Goal: Task Accomplishment & Management: Complete application form

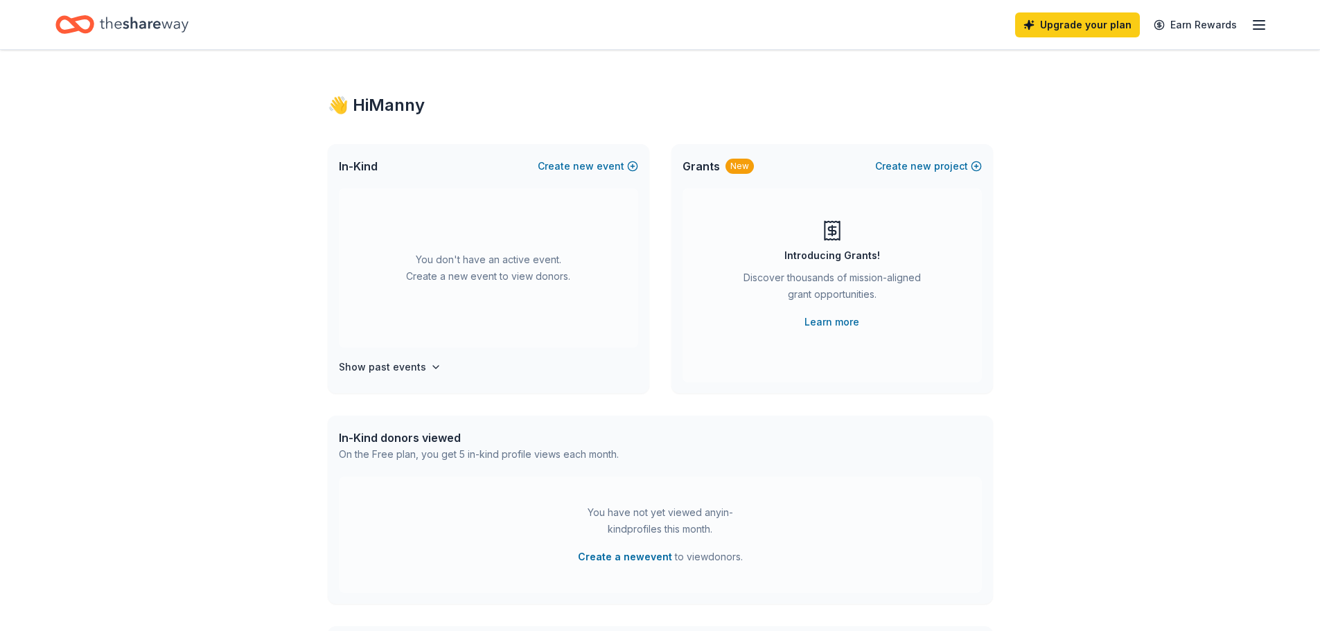
click at [1236, 24] on div "Upgrade your plan Earn Rewards" at bounding box center [1141, 24] width 252 height 33
click at [1254, 25] on line "button" at bounding box center [1259, 25] width 11 height 0
click at [1085, 382] on div "👋 Hi [PERSON_NAME] In-Kind Create new event You don't have an active event. Cre…" at bounding box center [660, 454] width 1320 height 809
click at [166, 35] on icon "Home" at bounding box center [144, 24] width 89 height 28
click at [188, 30] on icon "Home" at bounding box center [144, 24] width 89 height 15
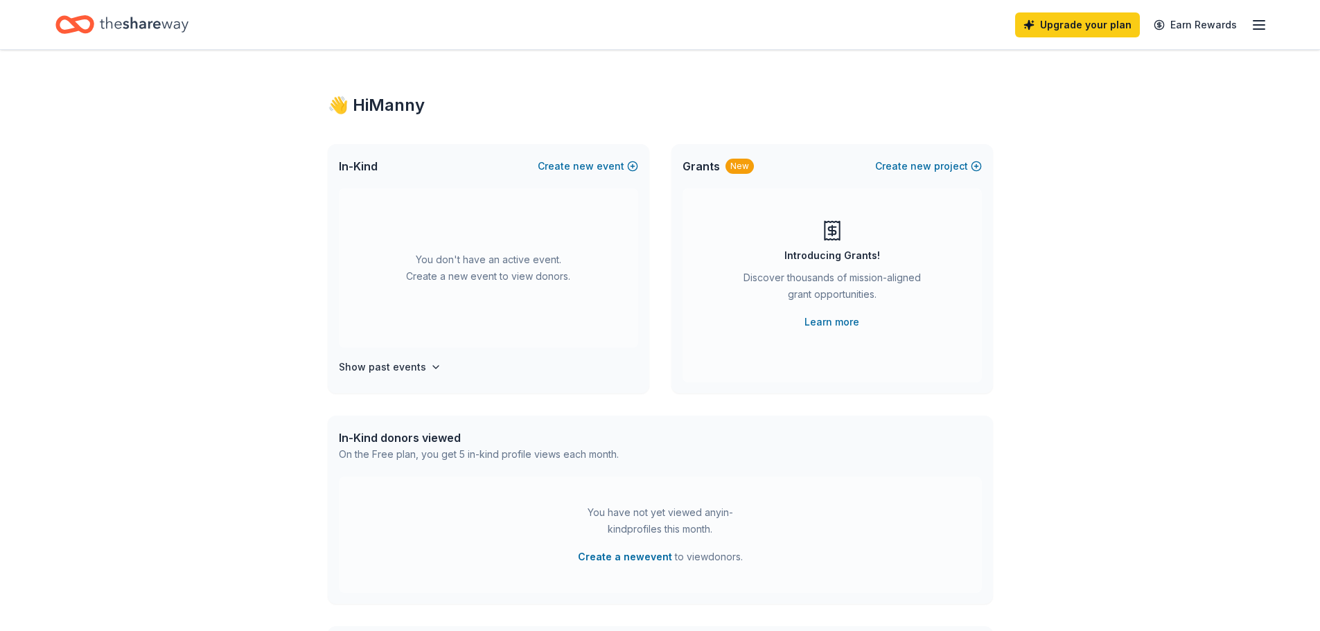
click at [188, 28] on icon "Home" at bounding box center [144, 24] width 89 height 15
click at [546, 175] on button "Create new event" at bounding box center [588, 166] width 100 height 17
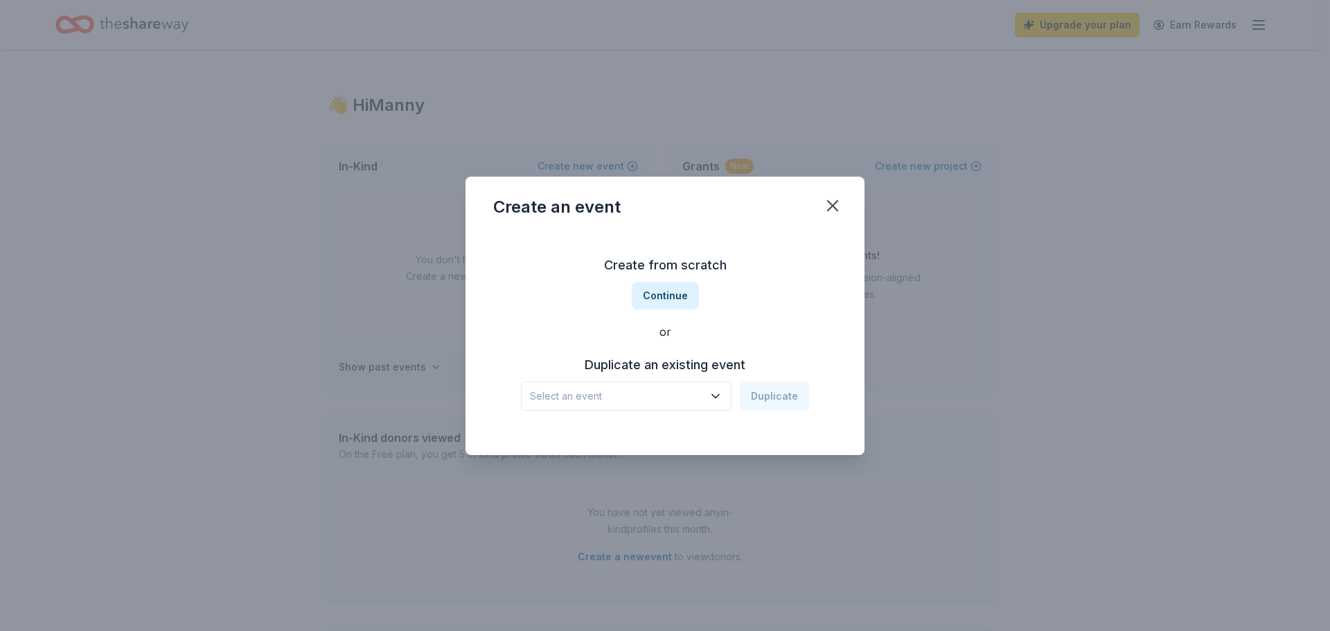
click at [760, 411] on div "Select an event Duplicate" at bounding box center [665, 396] width 288 height 29
click at [723, 403] on icon "button" at bounding box center [716, 396] width 14 height 14
click at [550, 261] on div "Xmas gifts" at bounding box center [525, 253] width 51 height 17
click at [797, 411] on button "Duplicate" at bounding box center [774, 396] width 69 height 29
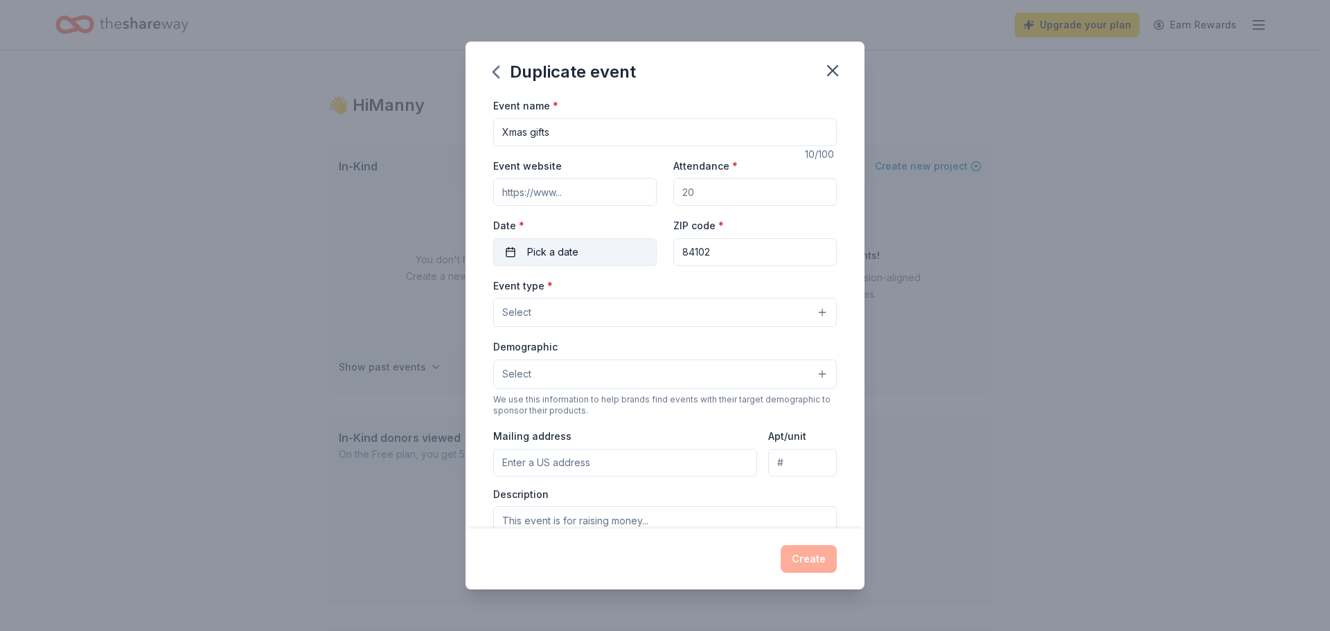
click at [538, 266] on button "Pick a date" at bounding box center [575, 252] width 164 height 28
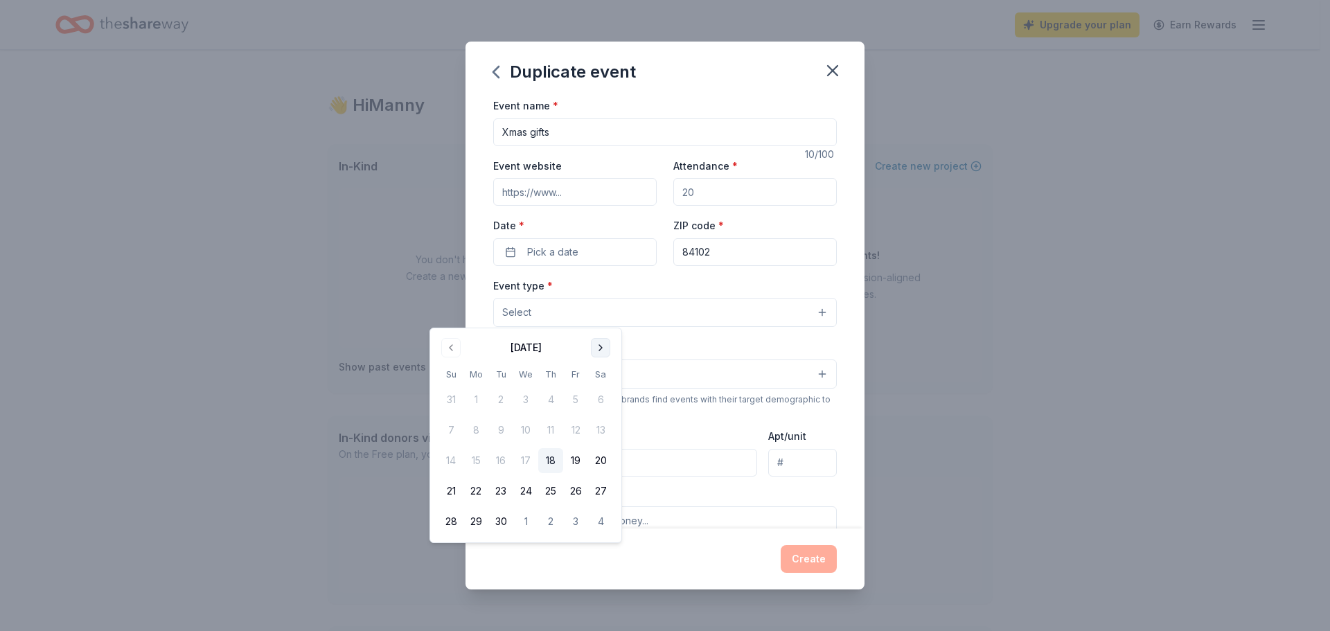
click at [610, 358] on button "Go to next month" at bounding box center [600, 347] width 19 height 19
click at [588, 473] on button "19" at bounding box center [575, 460] width 25 height 25
click at [763, 328] on div "Event type * Select" at bounding box center [665, 302] width 344 height 51
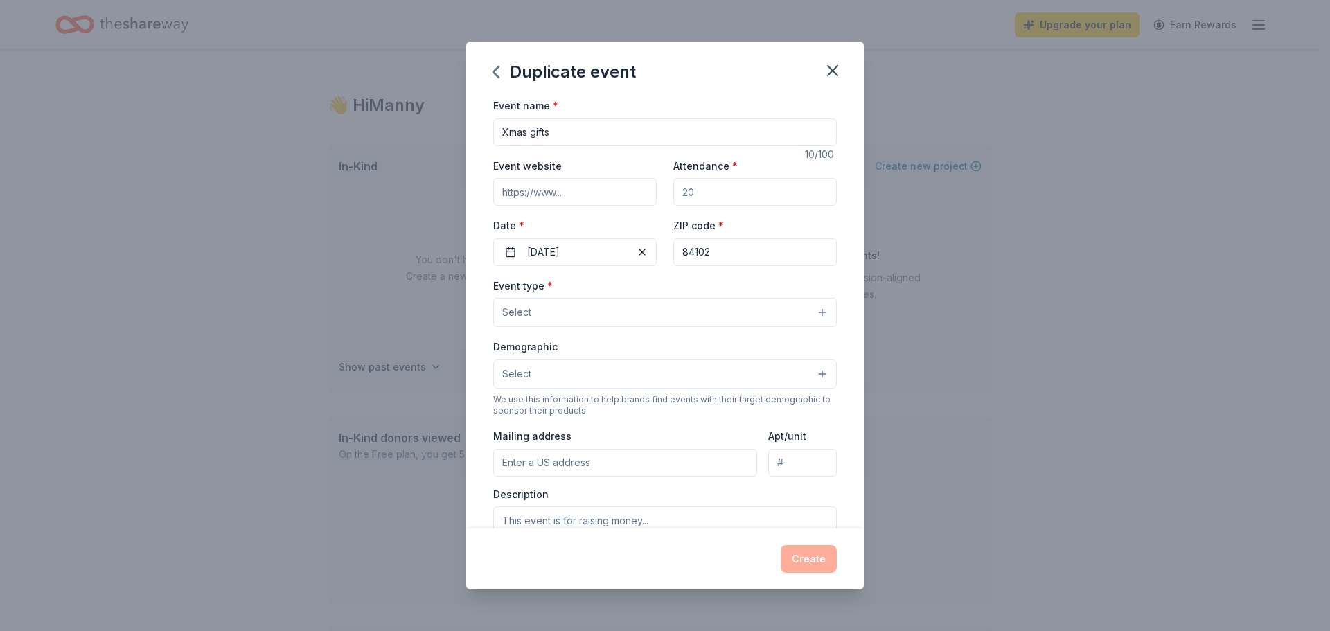
click at [505, 327] on button "Select" at bounding box center [665, 312] width 344 height 29
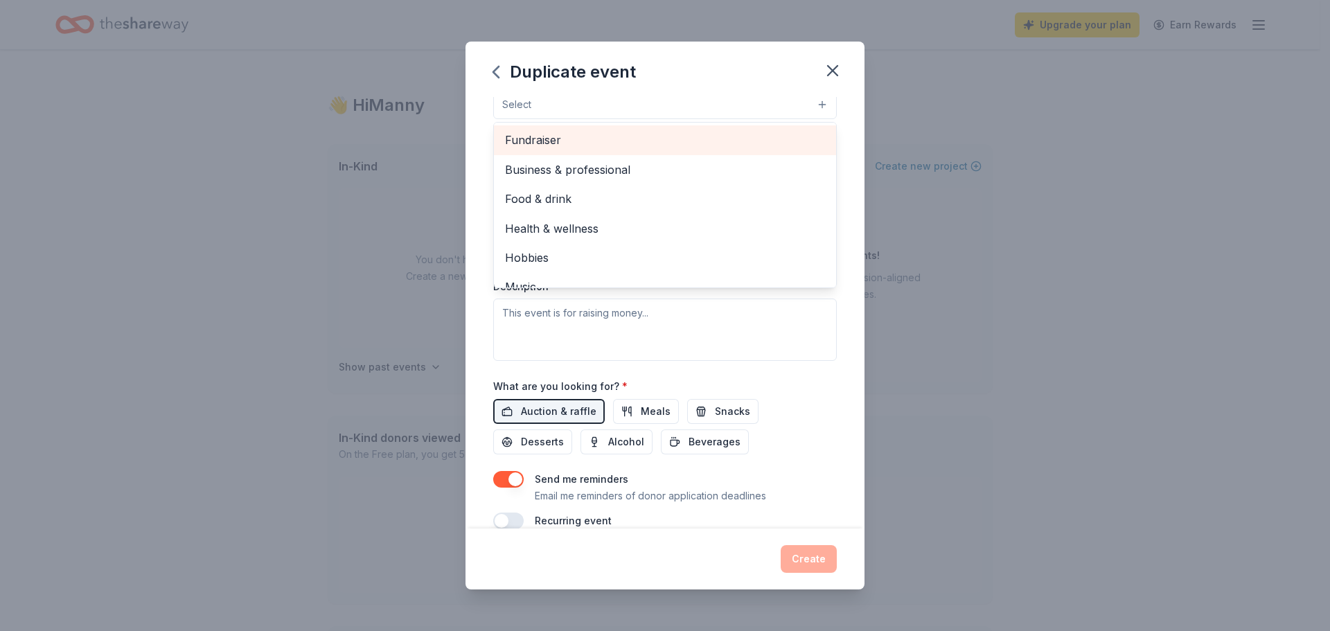
click at [556, 149] on span "Fundraiser" at bounding box center [665, 140] width 320 height 18
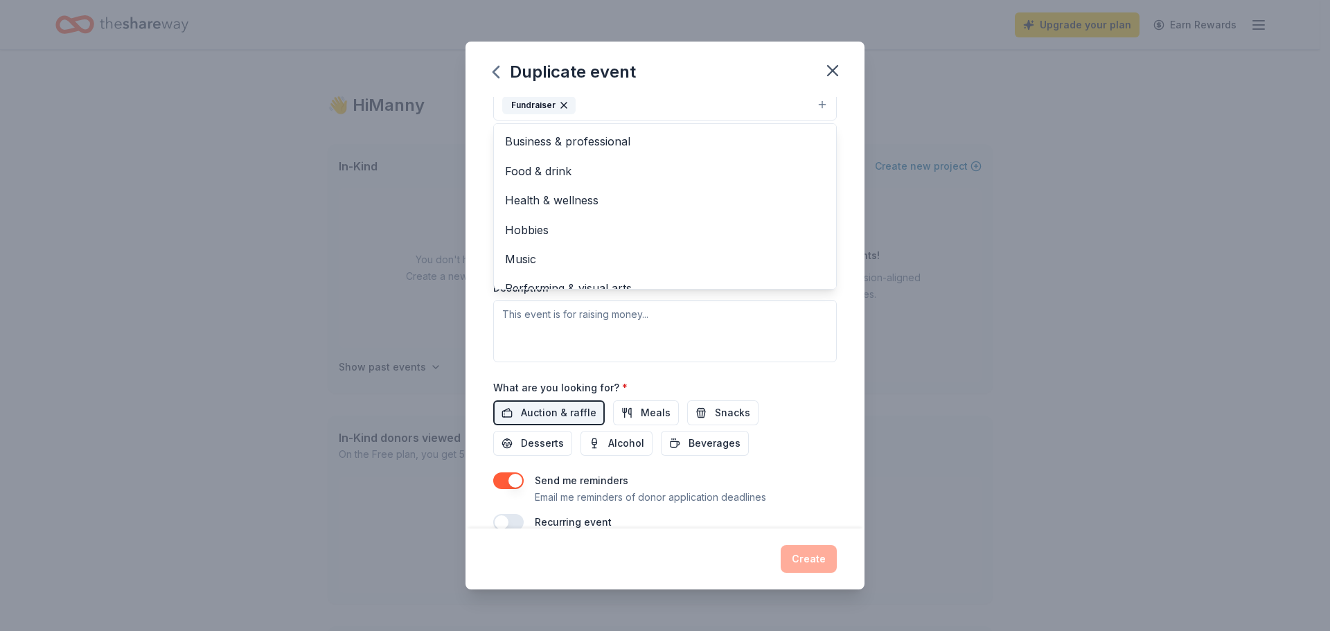
click at [396, 251] on div "Duplicate event Event name * Xmas gifts 10 /100 Event website Attendance * Date…" at bounding box center [665, 315] width 1330 height 631
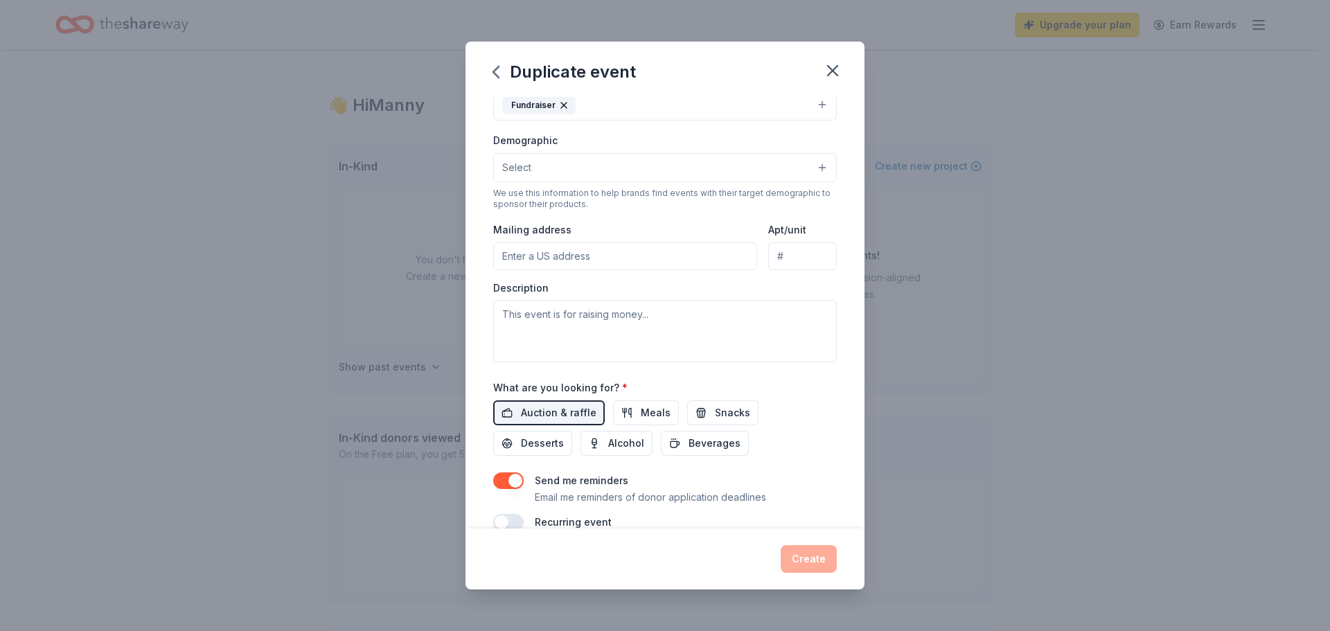
click at [565, 182] on button "Select" at bounding box center [665, 167] width 344 height 29
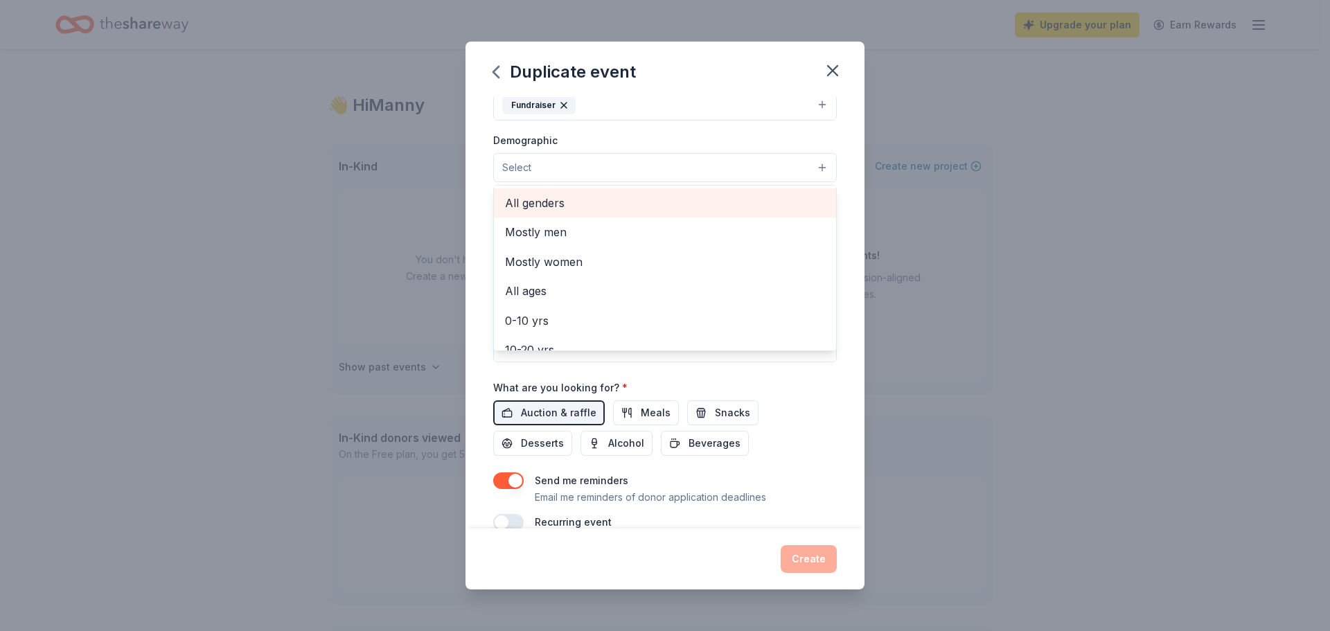
click at [565, 212] on span "All genders" at bounding box center [665, 203] width 320 height 18
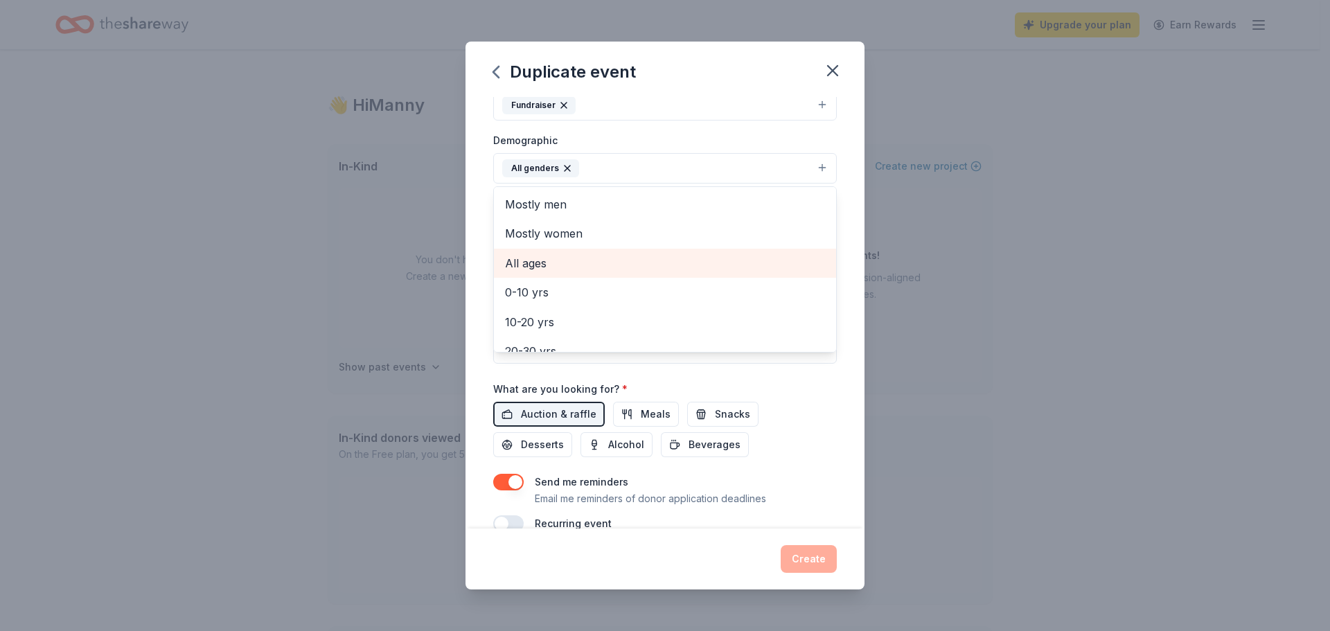
click at [583, 272] on span "All ages" at bounding box center [665, 263] width 320 height 18
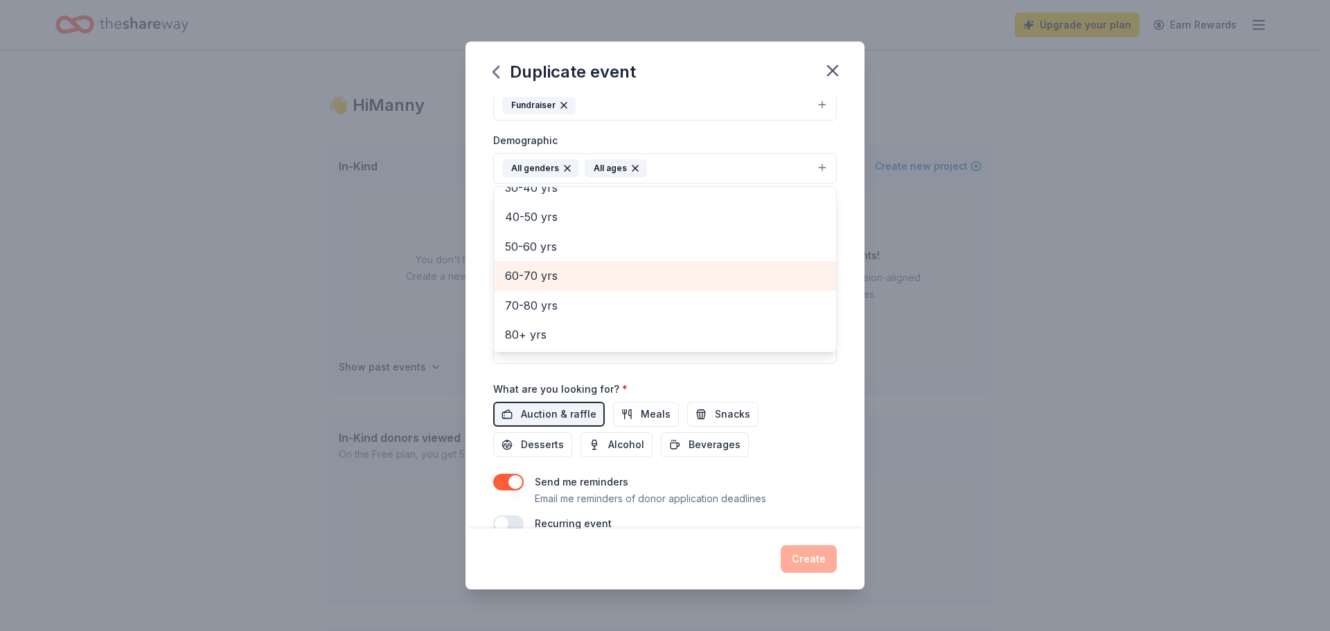
scroll to position [204, 0]
click at [865, 399] on div "Event name * Xmas gifts 10 /100 Event website Attendance * Date * [DATE] ZIP co…" at bounding box center [665, 313] width 399 height 432
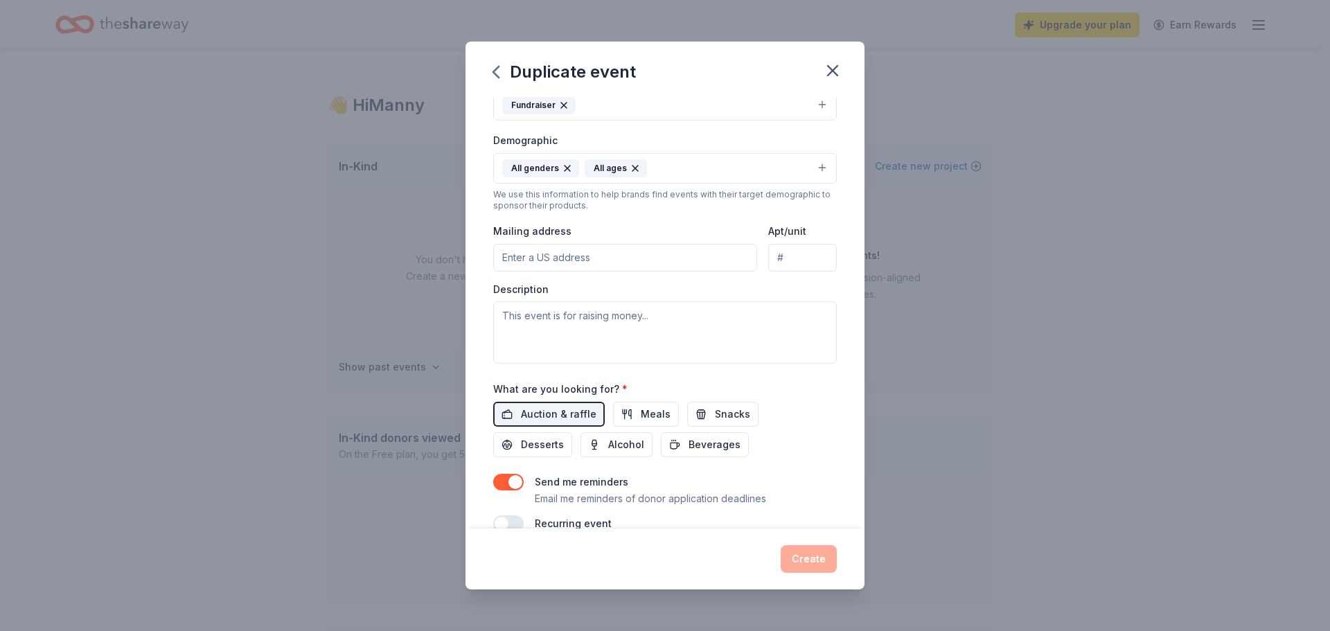
click at [576, 272] on input "Mailing address" at bounding box center [625, 258] width 264 height 28
type input "745 e 300 s"
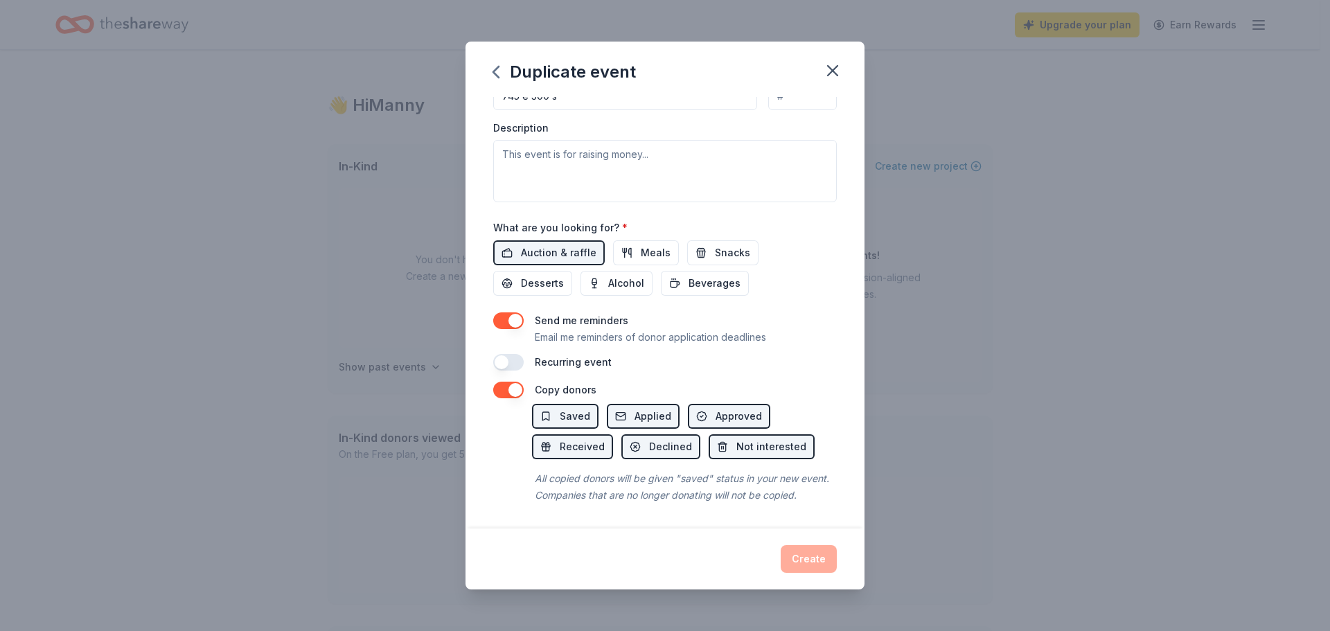
scroll to position [624, 0]
click at [565, 408] on span "Saved" at bounding box center [575, 416] width 30 height 17
click at [560, 408] on span "Saved" at bounding box center [575, 416] width 30 height 17
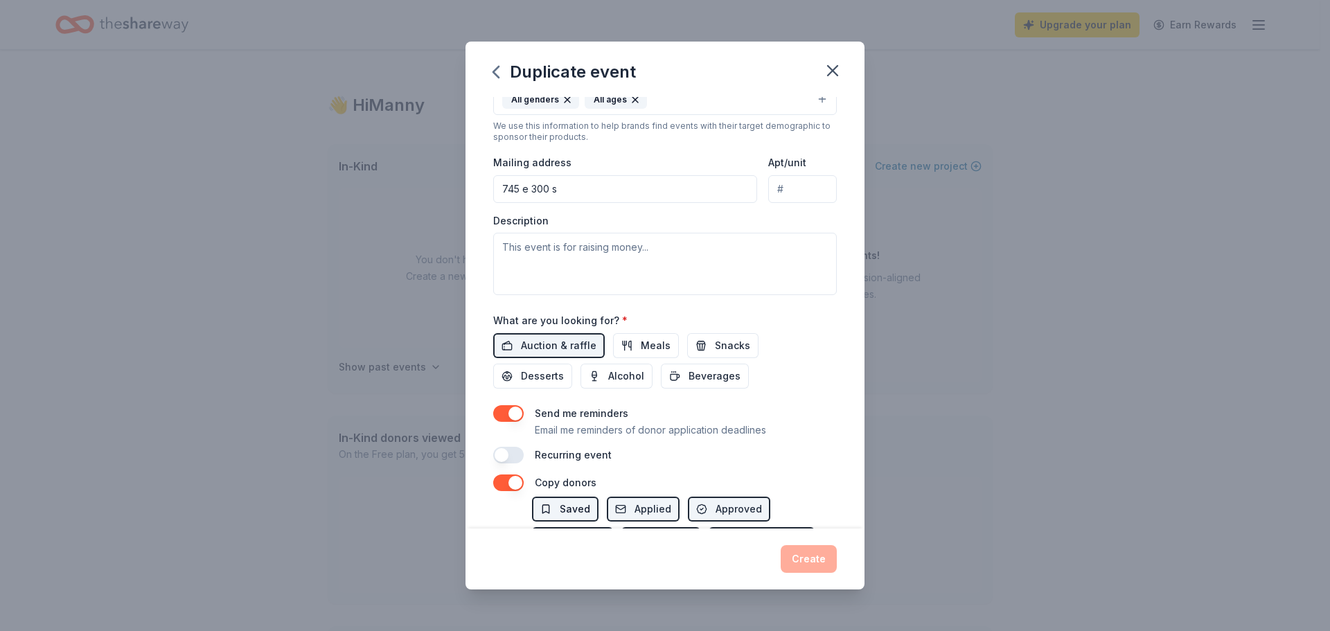
scroll to position [208, 0]
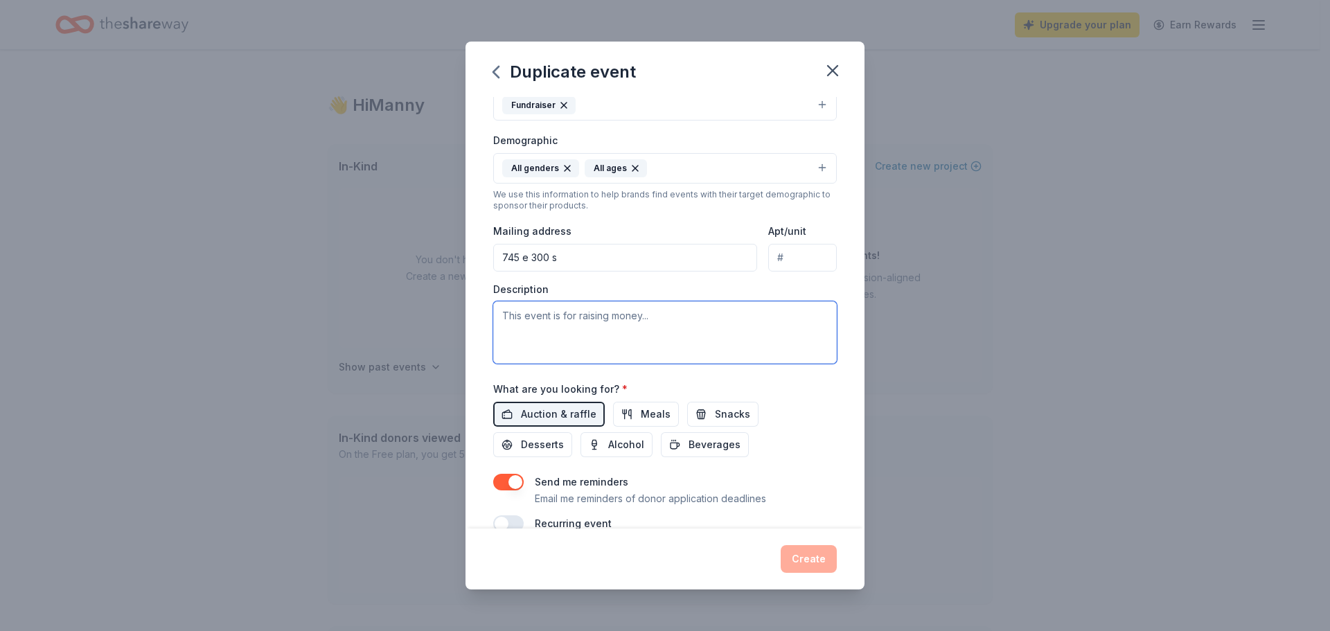
click at [586, 364] on textarea at bounding box center [665, 332] width 344 height 62
drag, startPoint x: 527, startPoint y: 437, endPoint x: 327, endPoint y: 427, distance: 199.8
click at [339, 429] on div "Duplicate event Event name * Xmas gifts 10 /100 Event website Attendance * Date…" at bounding box center [665, 315] width 1330 height 631
type textarea "ewrwe"
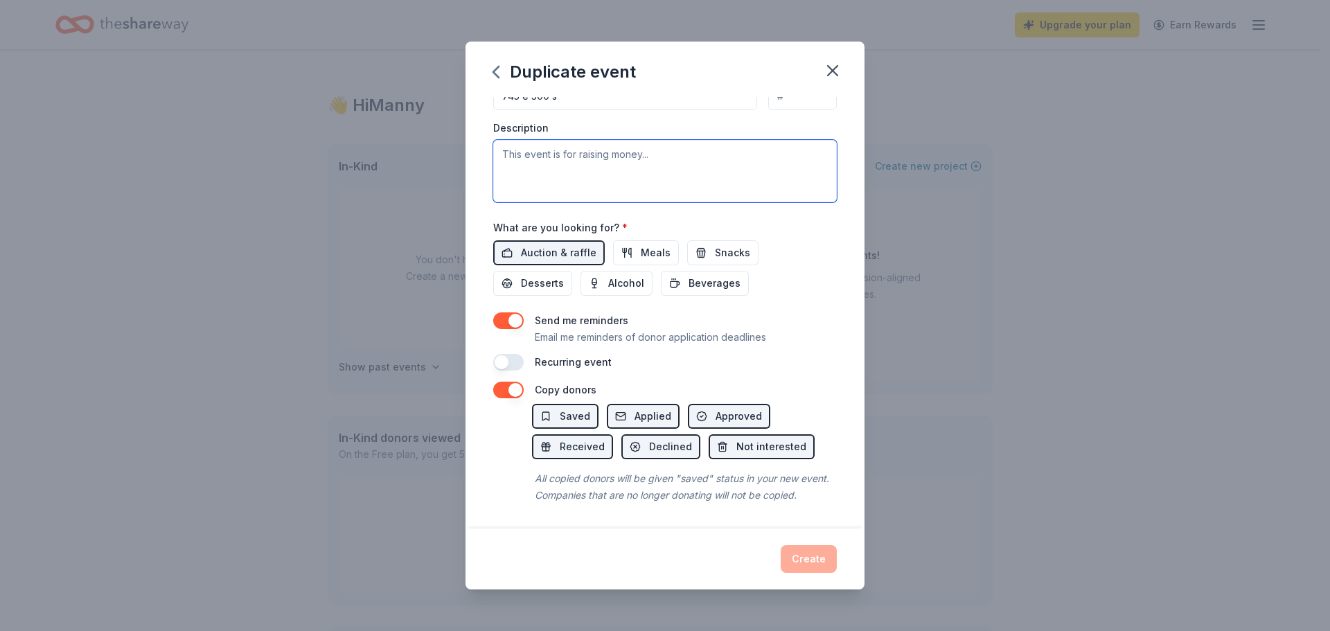
scroll to position [624, 0]
click at [837, 545] on div "Create" at bounding box center [665, 559] width 344 height 28
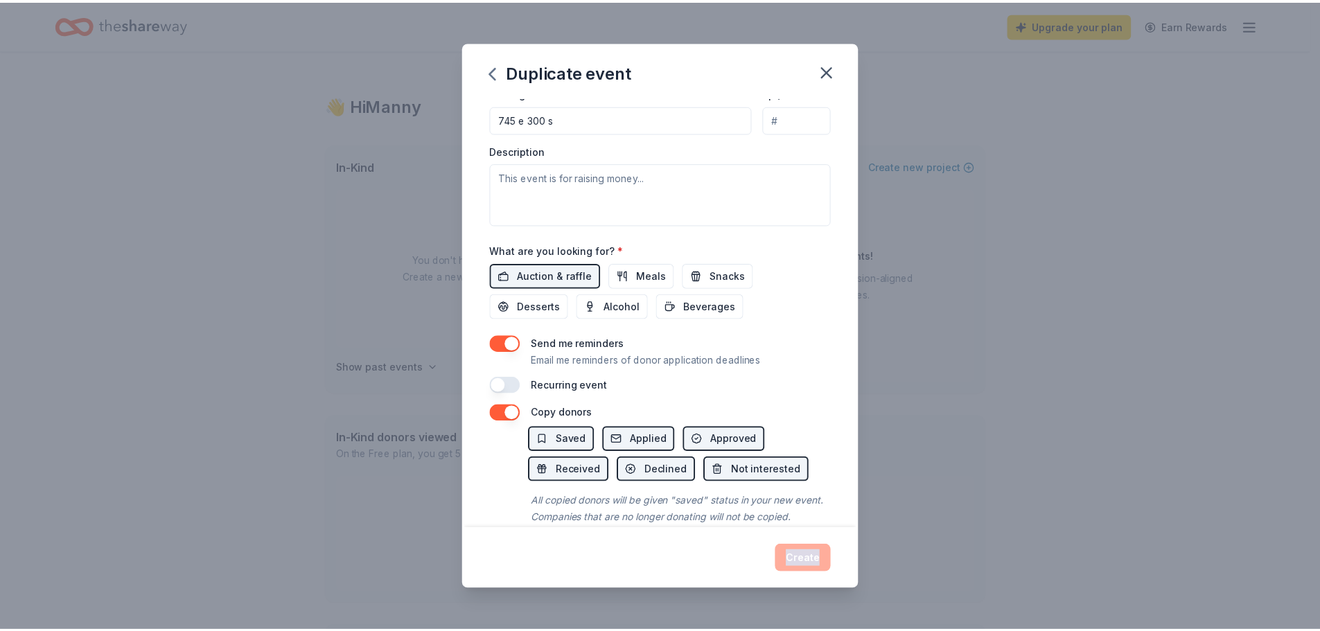
scroll to position [0, 0]
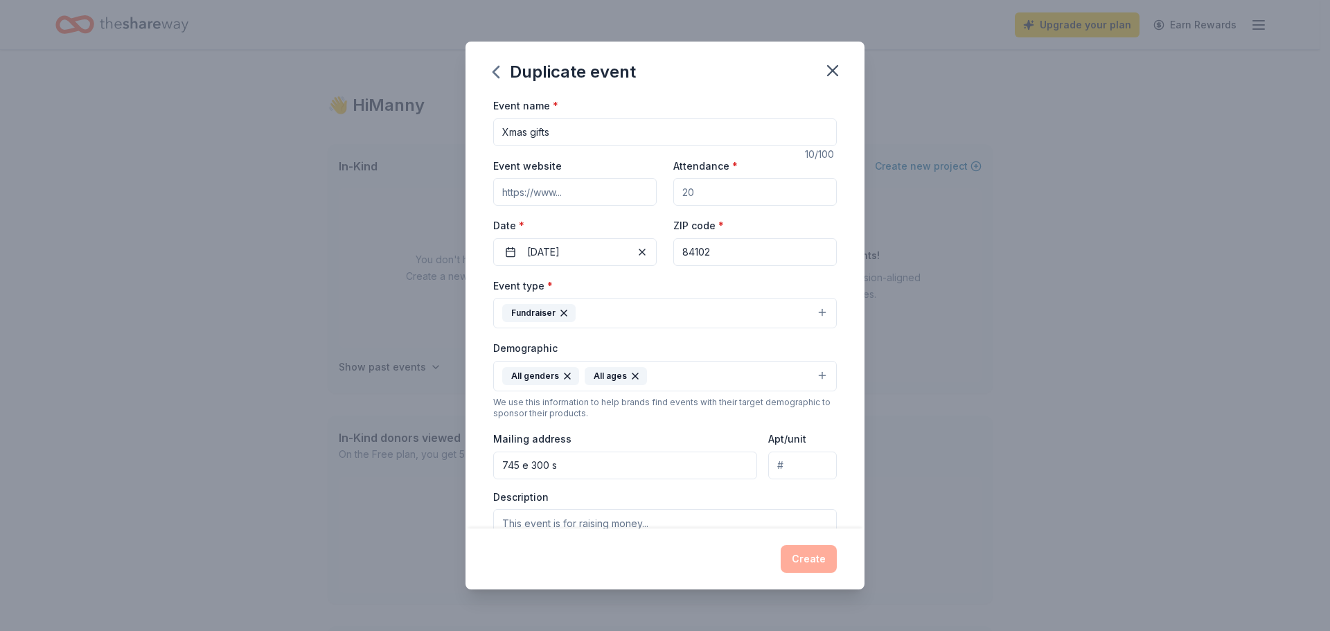
click at [754, 206] on input "Attendance *" at bounding box center [756, 192] width 164 height 28
type input "500"
click at [837, 550] on button "Create" at bounding box center [809, 559] width 56 height 28
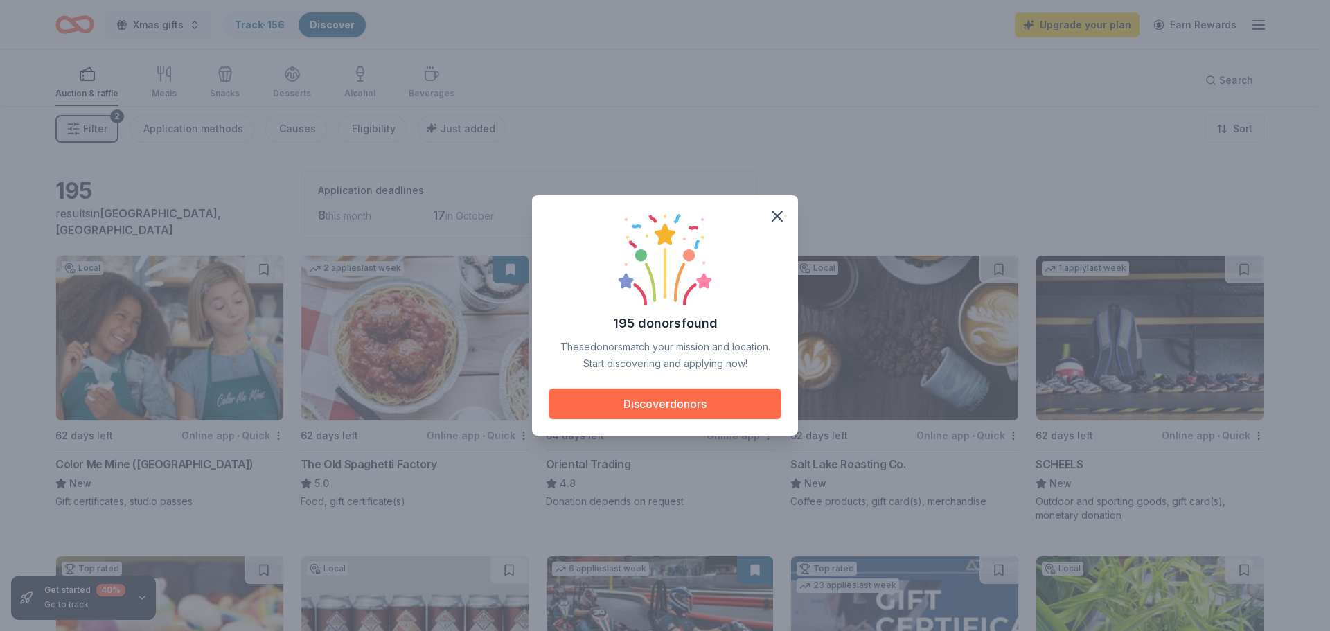
click at [705, 419] on button "Discover donors" at bounding box center [665, 404] width 233 height 30
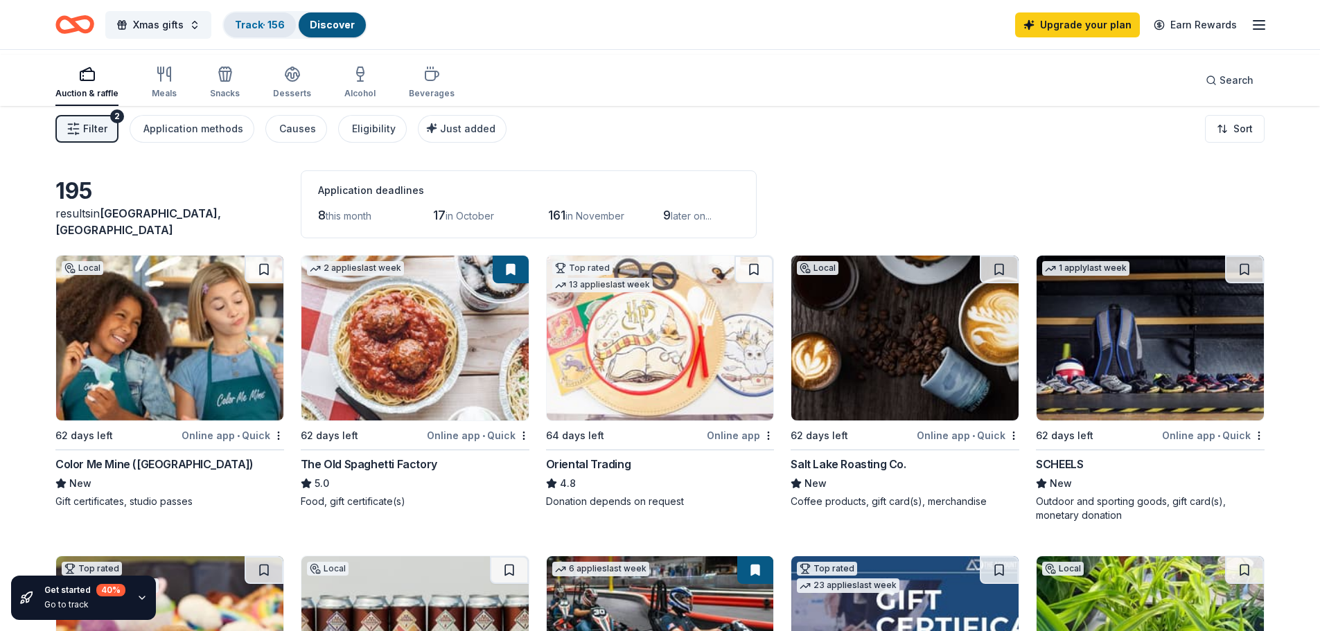
click at [285, 30] on link "Track · 156" at bounding box center [260, 25] width 50 height 12
click at [355, 28] on link "Discover" at bounding box center [332, 25] width 45 height 12
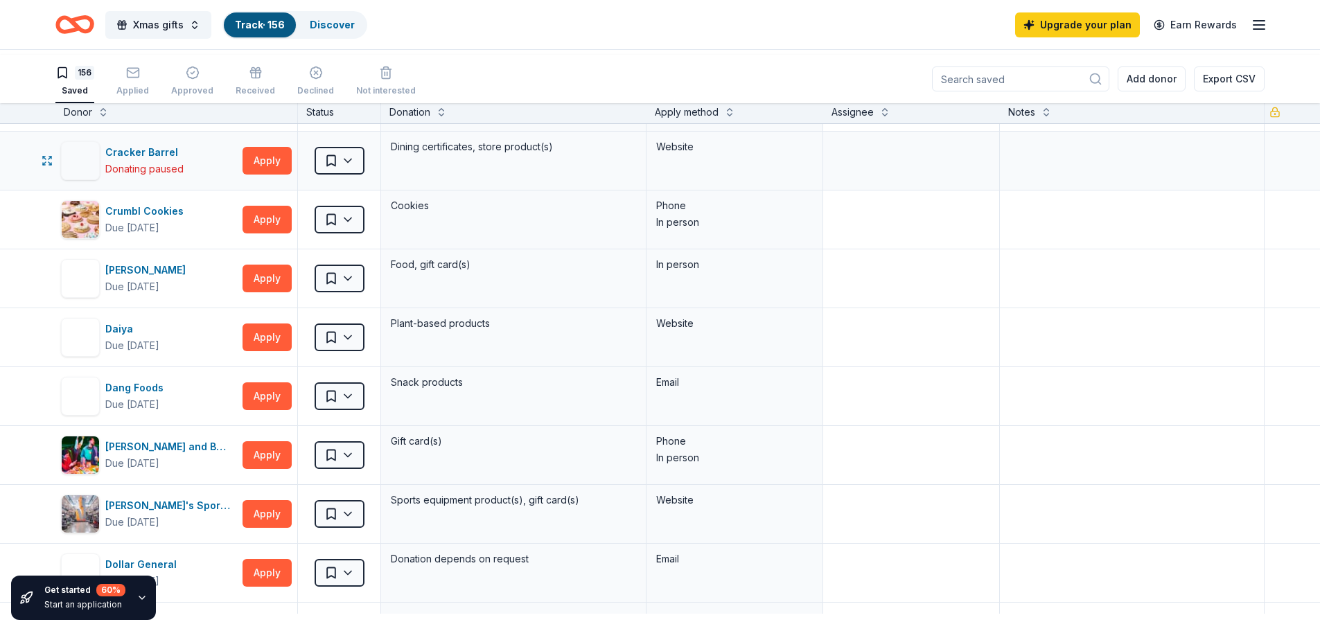
scroll to position [2564, 0]
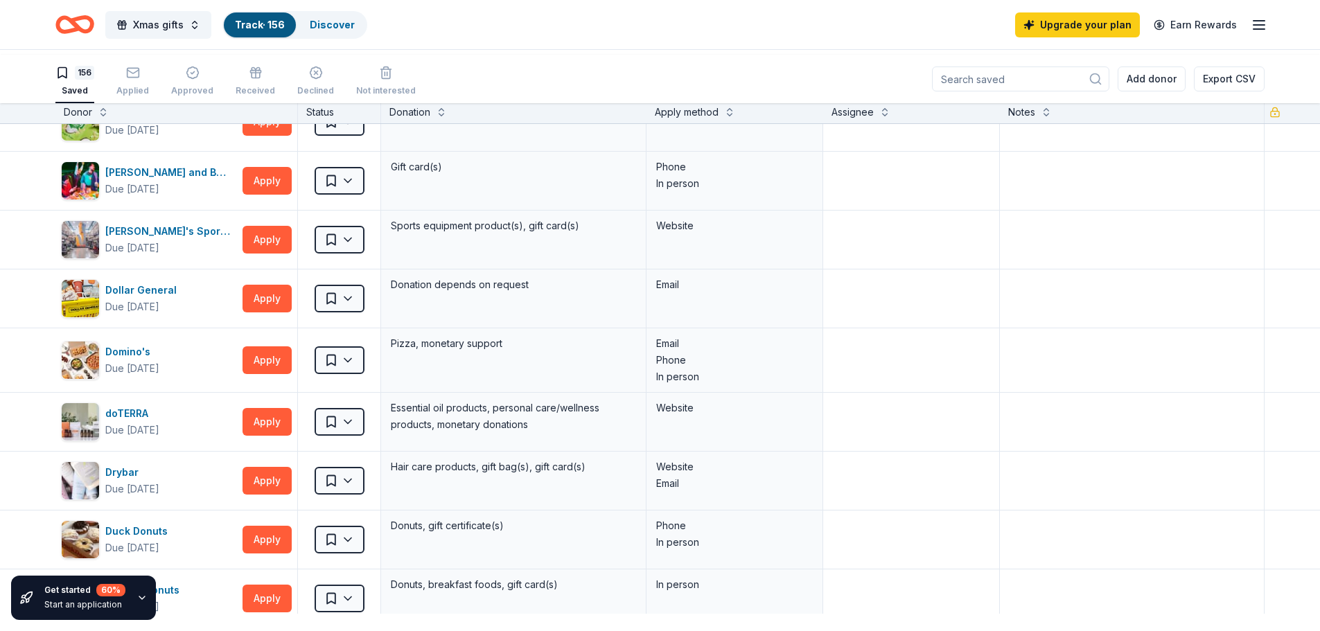
click at [148, 592] on icon "button" at bounding box center [142, 597] width 11 height 11
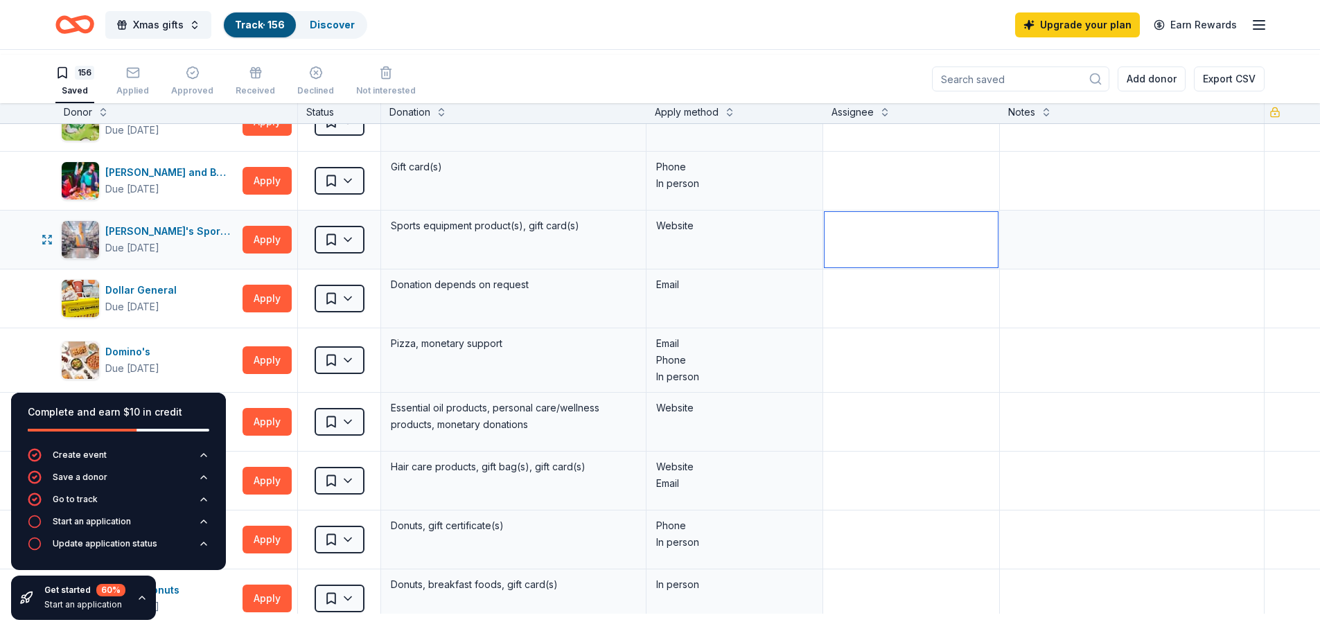
click at [888, 267] on textarea at bounding box center [911, 239] width 173 height 55
click at [1062, 32] on textarea at bounding box center [1132, 3] width 262 height 55
click at [1209, 82] on button "Export CSV" at bounding box center [1229, 79] width 71 height 25
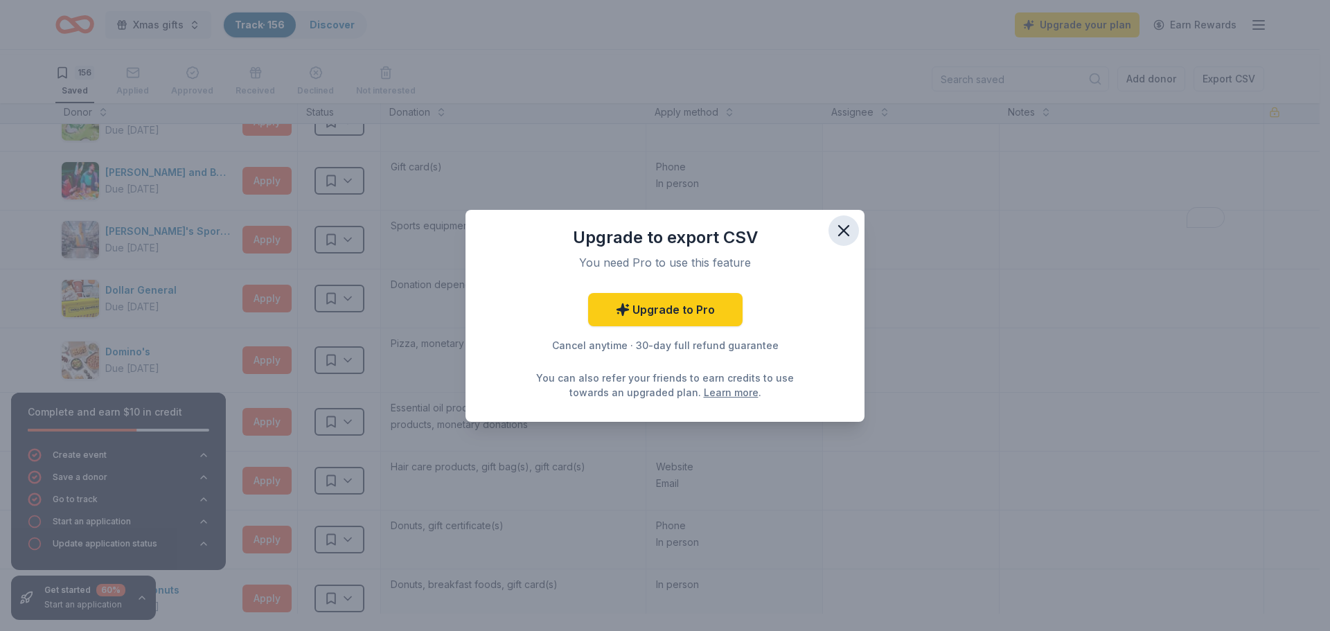
click at [854, 221] on icon "button" at bounding box center [843, 230] width 19 height 19
